Goal: Navigation & Orientation: Find specific page/section

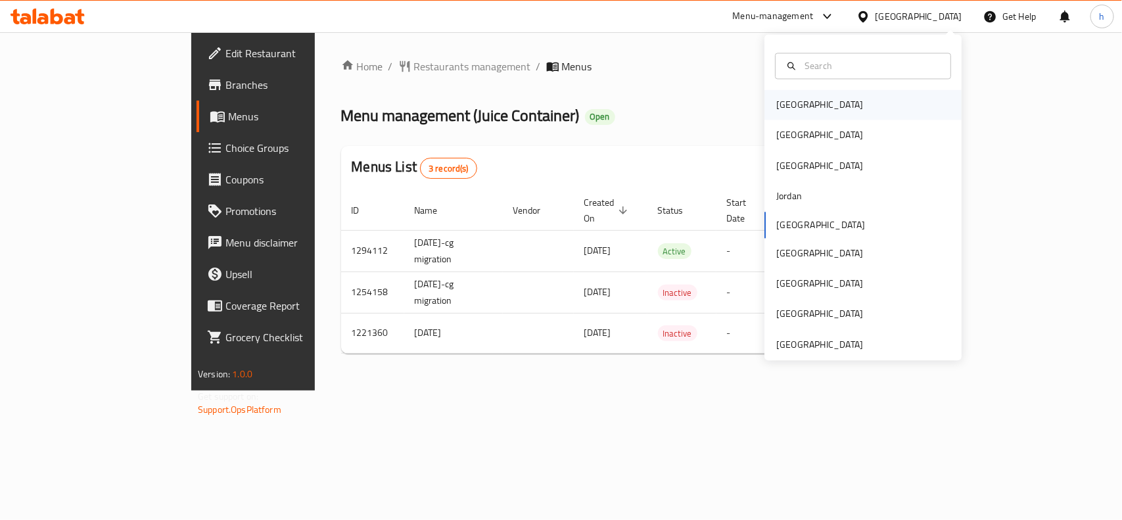
click at [790, 103] on div "[GEOGRAPHIC_DATA]" at bounding box center [819, 105] width 87 height 14
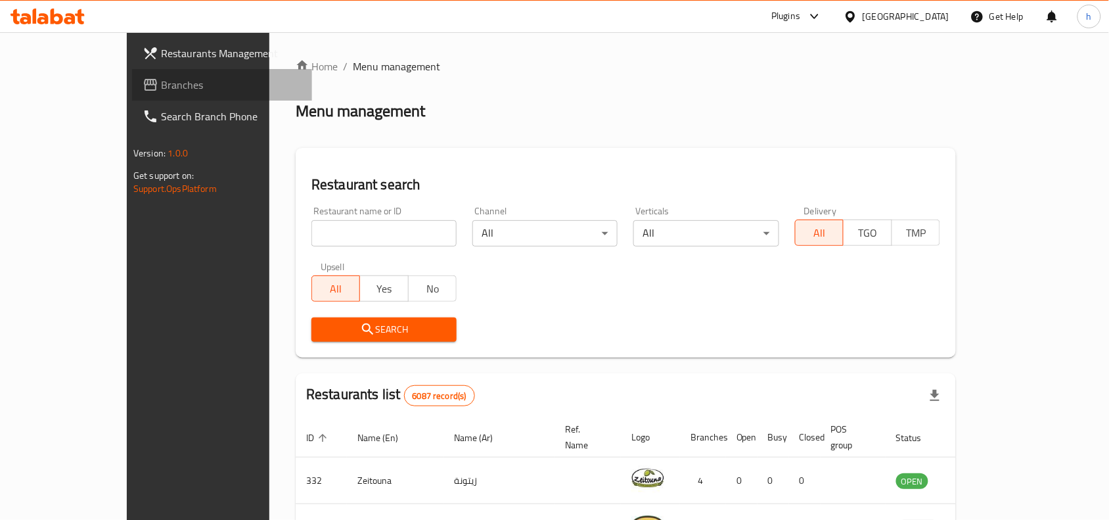
click at [132, 74] on link "Branches" at bounding box center [222, 85] width 180 height 32
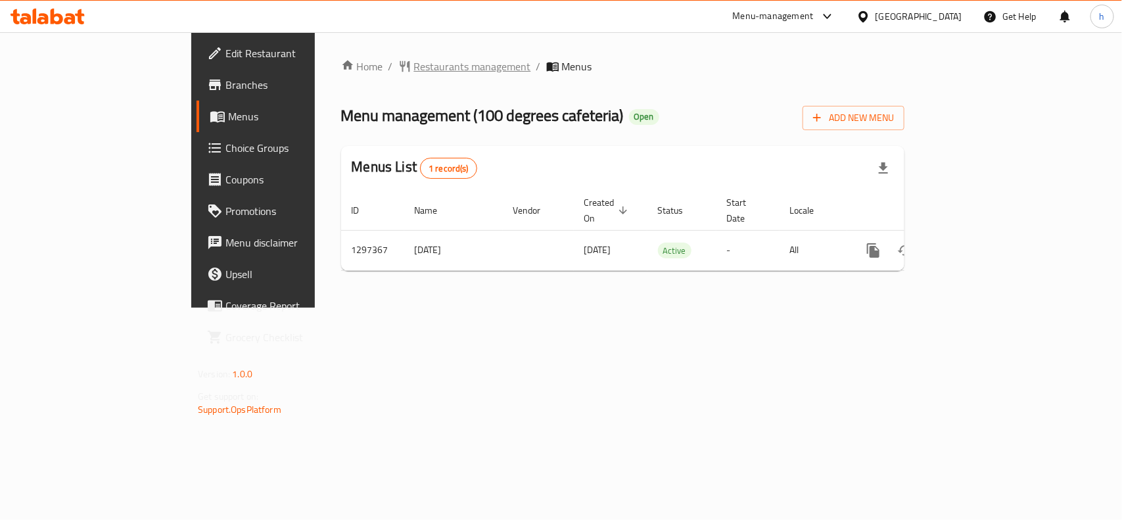
click at [414, 67] on span "Restaurants management" at bounding box center [472, 66] width 117 height 16
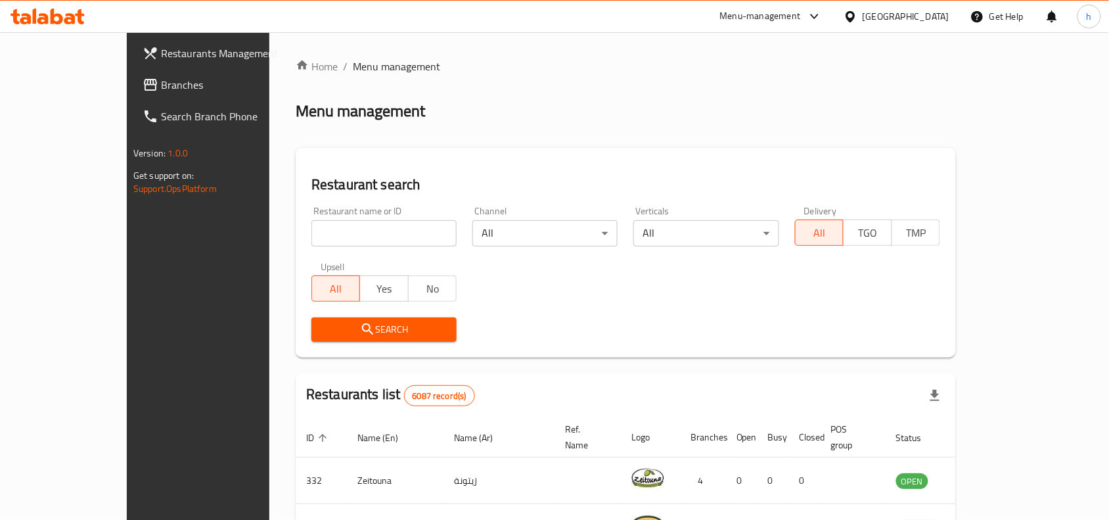
click at [161, 80] on span "Branches" at bounding box center [231, 85] width 141 height 16
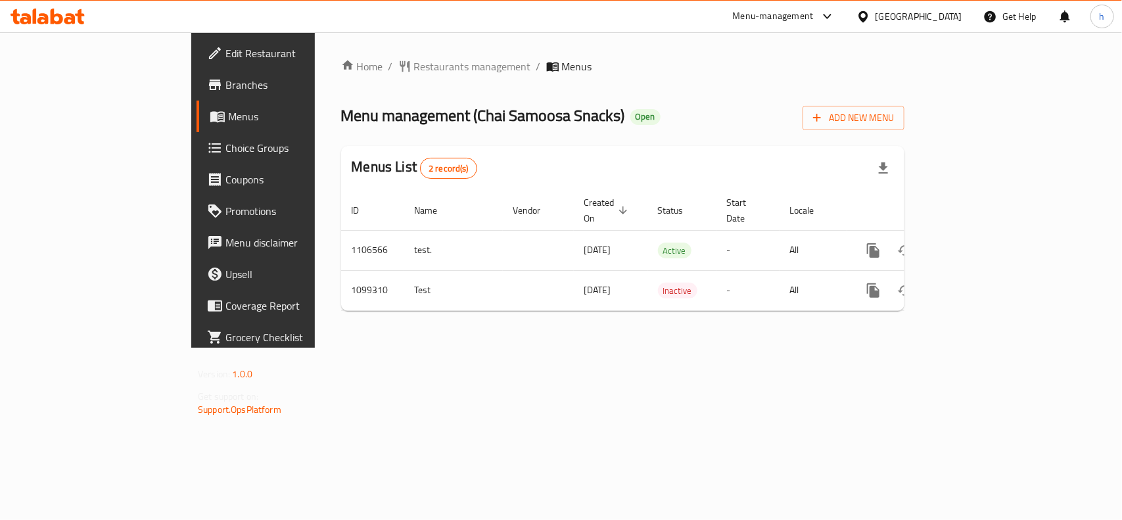
click at [951, 8] on div "Bahrain" at bounding box center [909, 17] width 127 height 32
click at [940, 18] on div "Bahrain" at bounding box center [918, 16] width 87 height 14
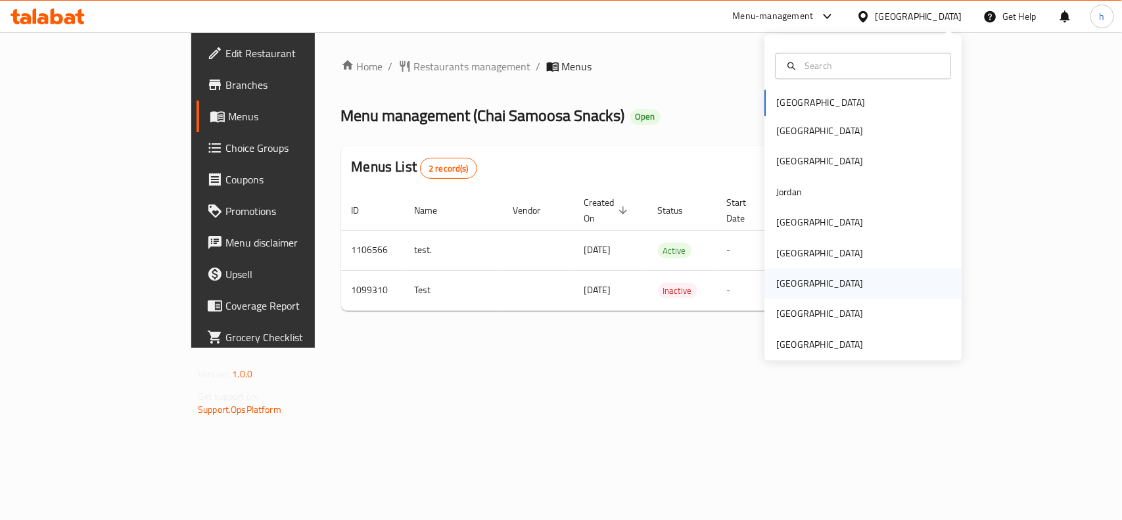
click at [783, 287] on div "[GEOGRAPHIC_DATA]" at bounding box center [819, 284] width 87 height 14
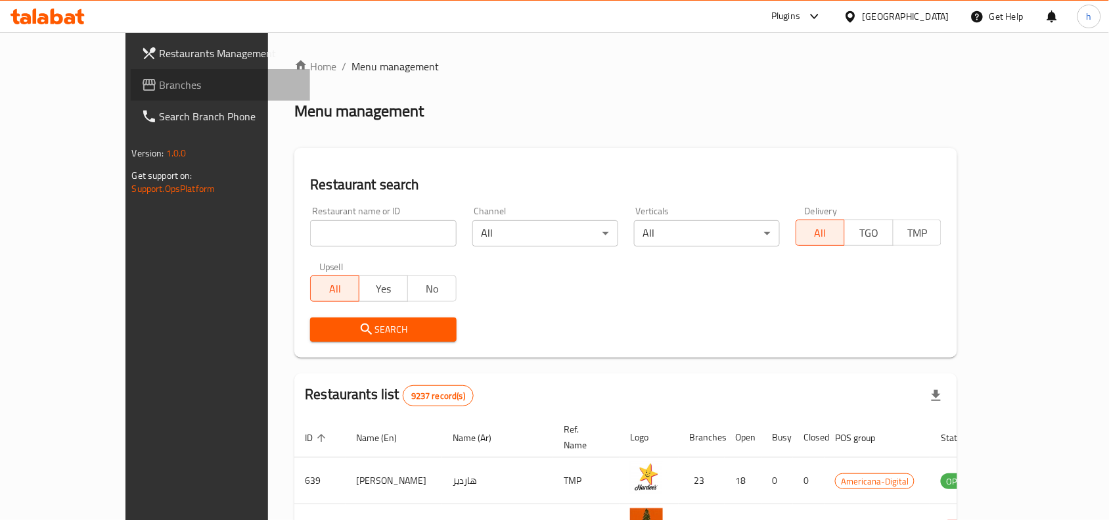
click at [160, 77] on span "Branches" at bounding box center [230, 85] width 141 height 16
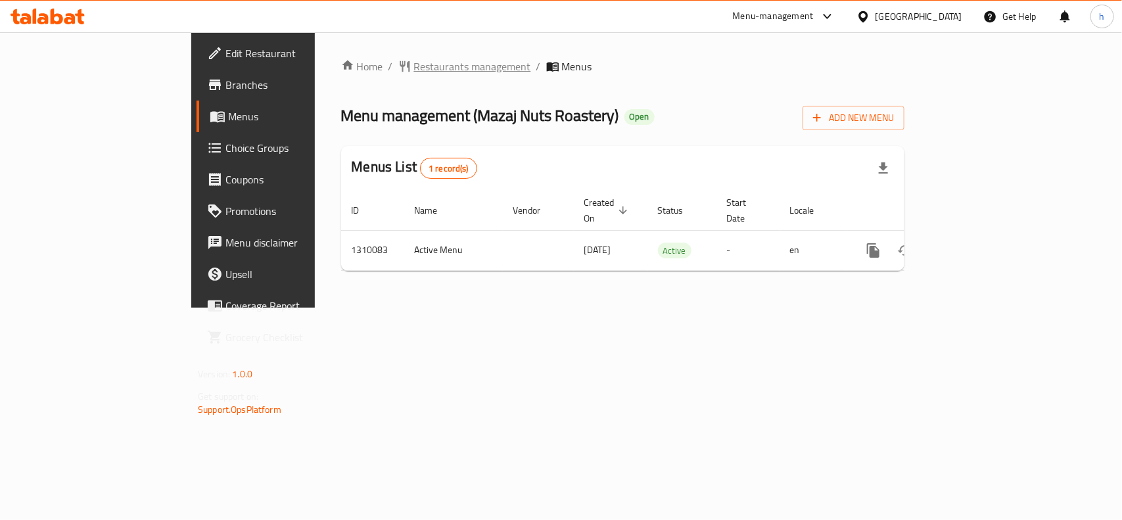
click at [414, 69] on span "Restaurants management" at bounding box center [472, 66] width 117 height 16
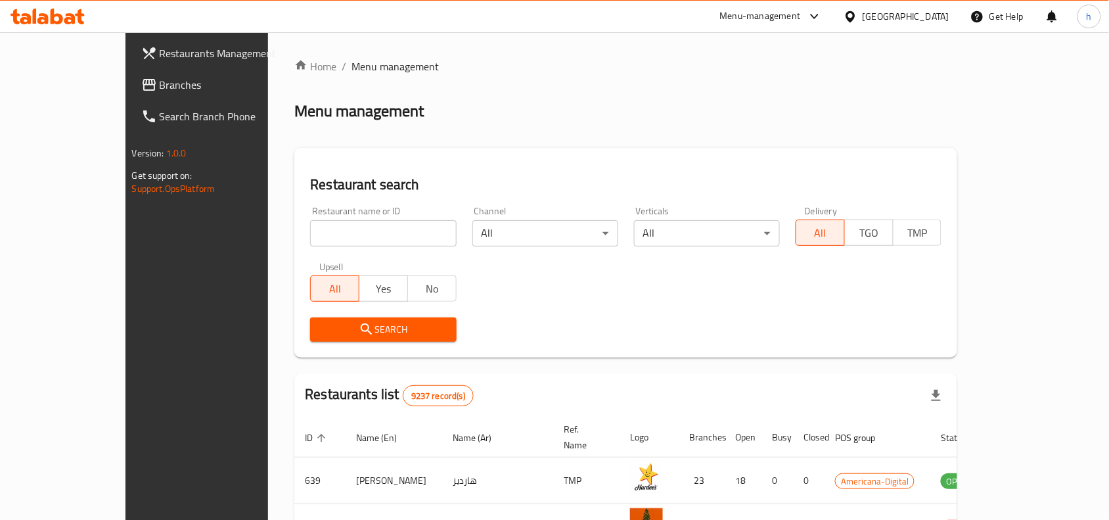
click at [160, 83] on span "Branches" at bounding box center [230, 85] width 141 height 16
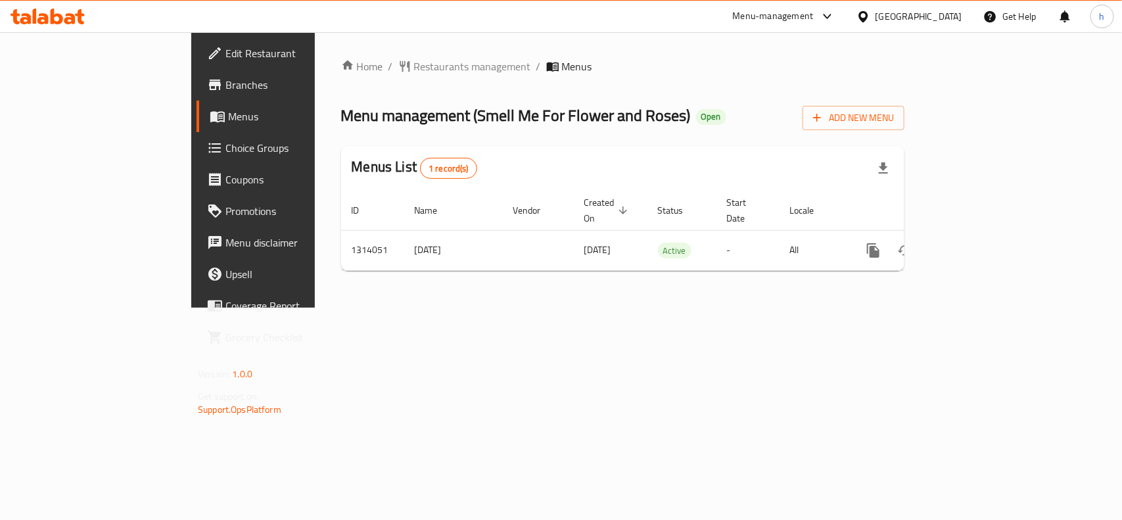
click at [941, 16] on div "[GEOGRAPHIC_DATA]" at bounding box center [918, 16] width 87 height 14
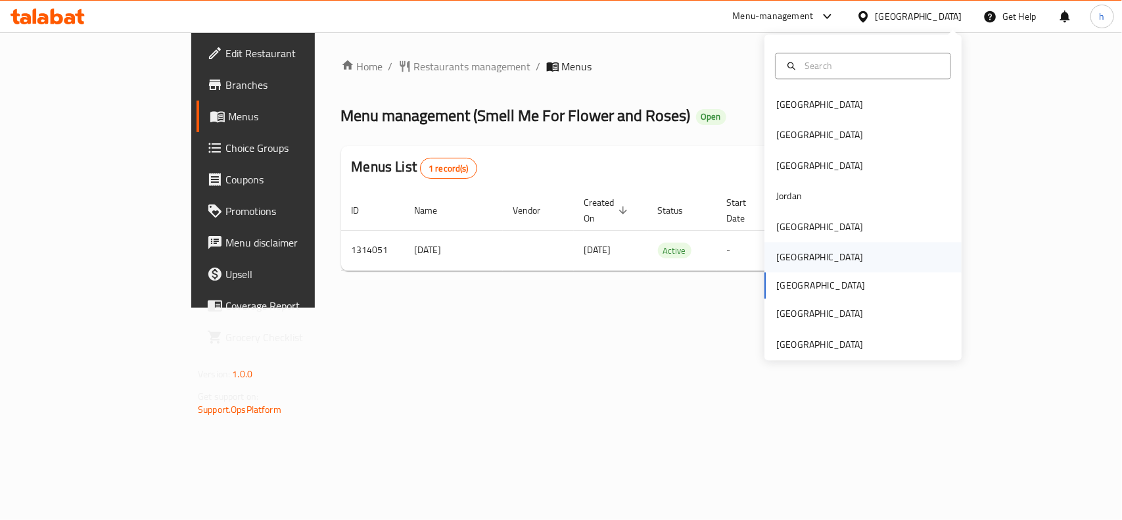
click at [783, 252] on div "[GEOGRAPHIC_DATA]" at bounding box center [819, 257] width 87 height 14
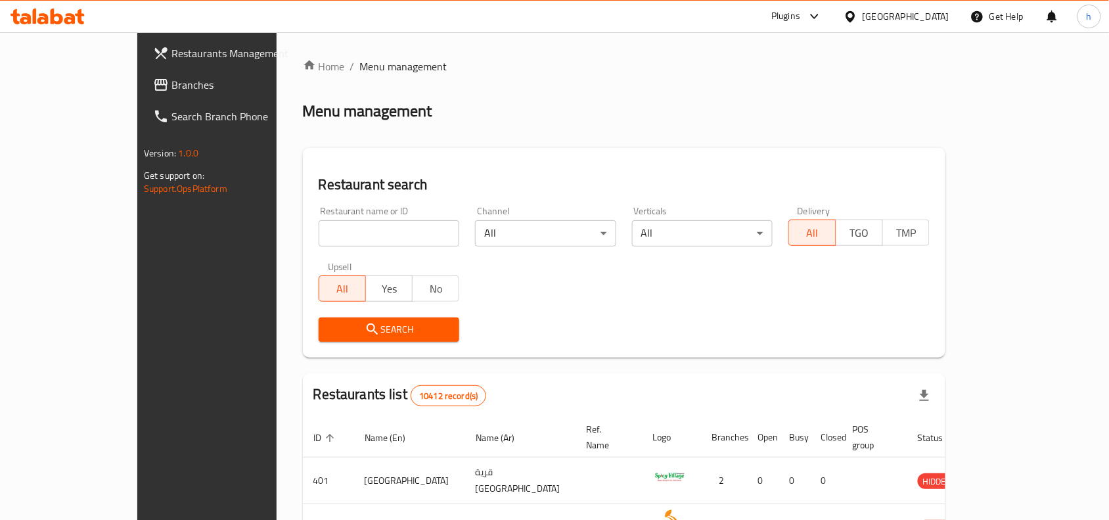
click at [172, 85] on span "Branches" at bounding box center [242, 85] width 141 height 16
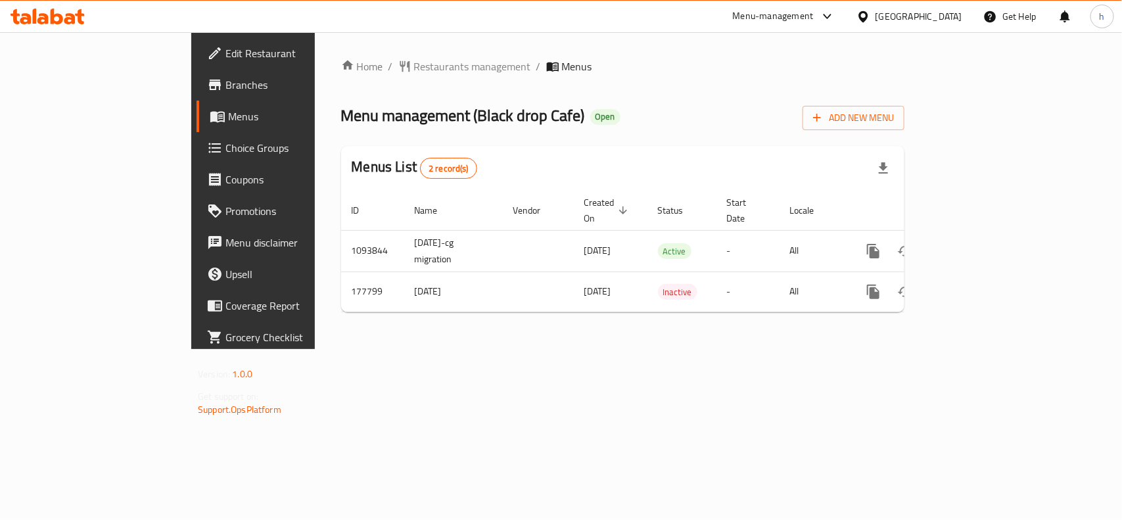
click at [867, 14] on icon at bounding box center [862, 16] width 9 height 11
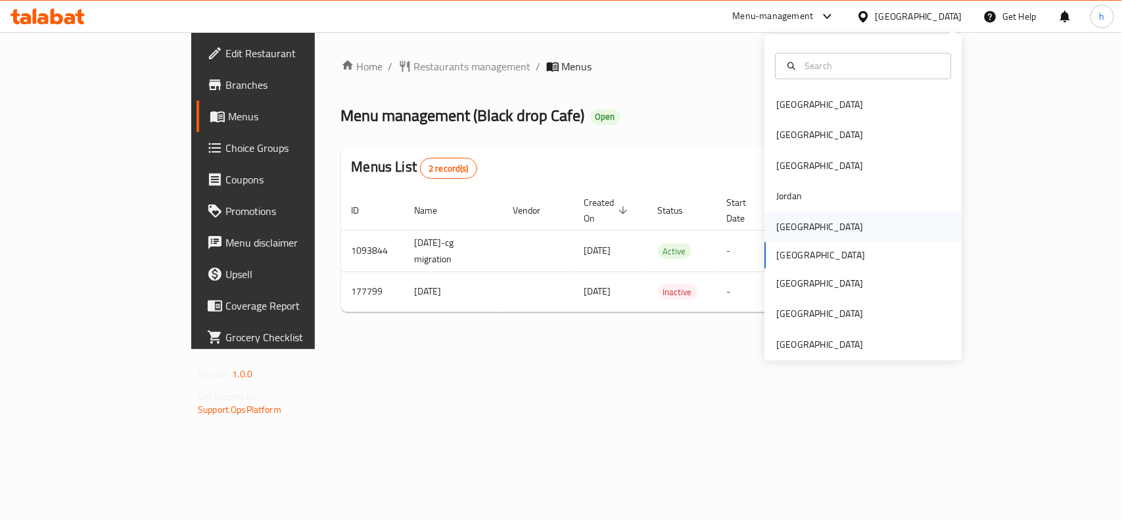
click at [776, 212] on div "[GEOGRAPHIC_DATA]" at bounding box center [820, 227] width 108 height 30
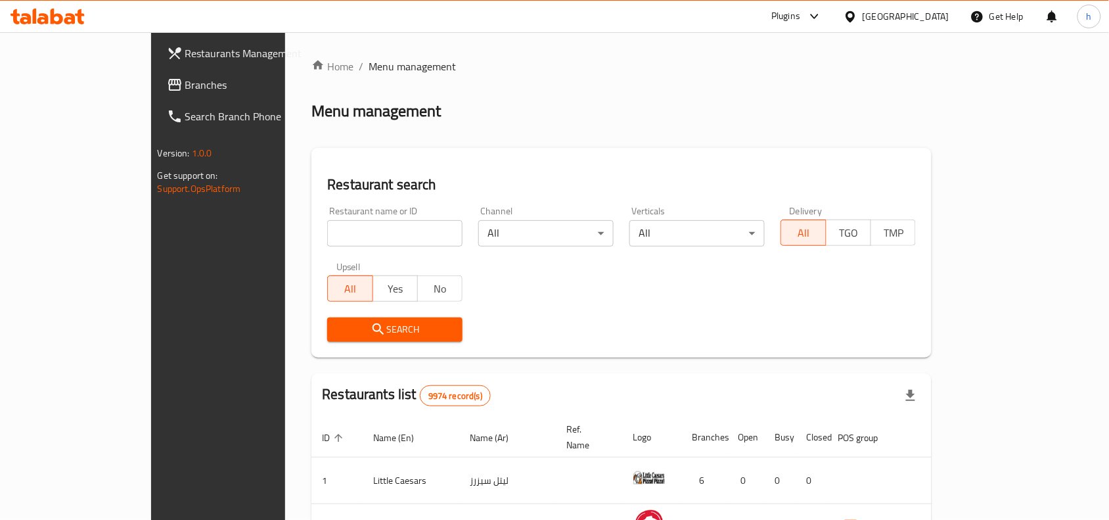
click at [156, 71] on link "Branches" at bounding box center [246, 85] width 180 height 32
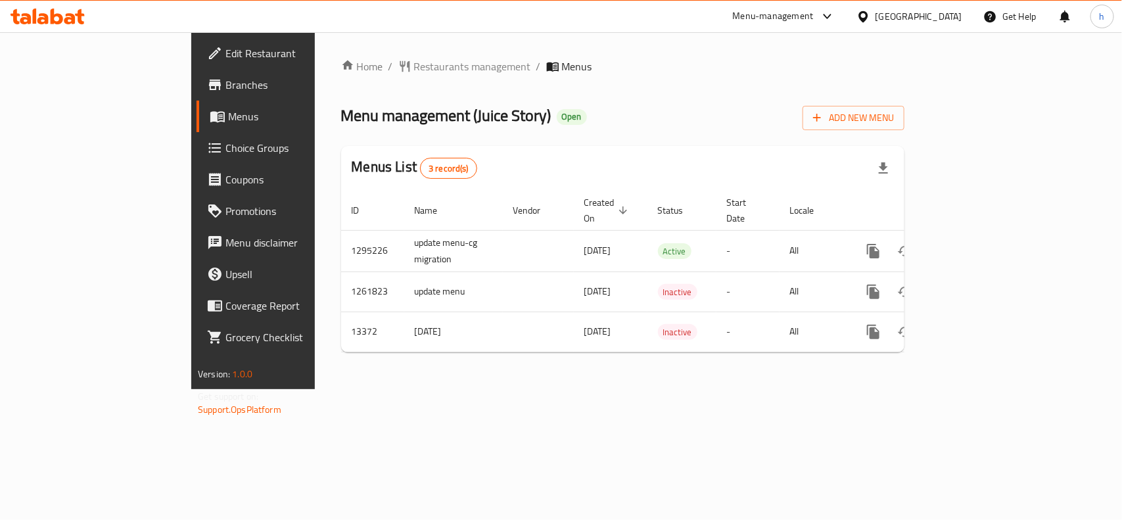
click at [940, 16] on div "[GEOGRAPHIC_DATA]" at bounding box center [918, 16] width 87 height 14
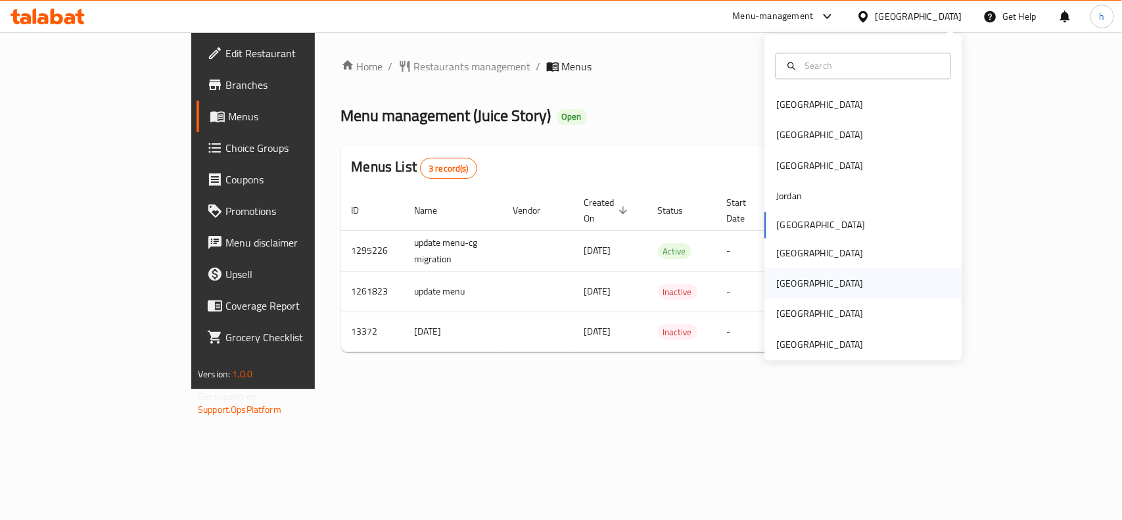
click at [777, 281] on div "[GEOGRAPHIC_DATA]" at bounding box center [819, 284] width 87 height 14
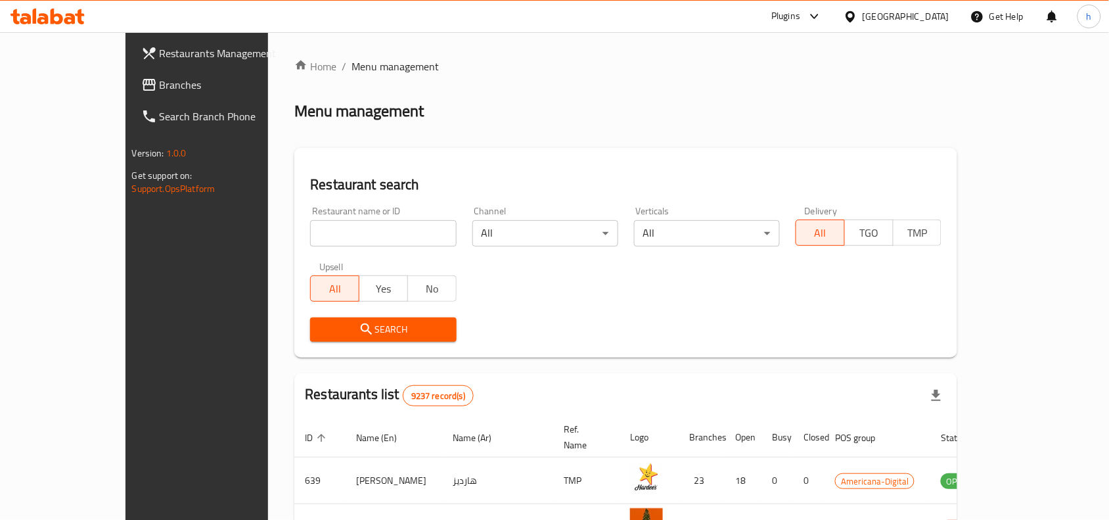
click at [160, 81] on span "Branches" at bounding box center [230, 85] width 141 height 16
